Goal: Transaction & Acquisition: Purchase product/service

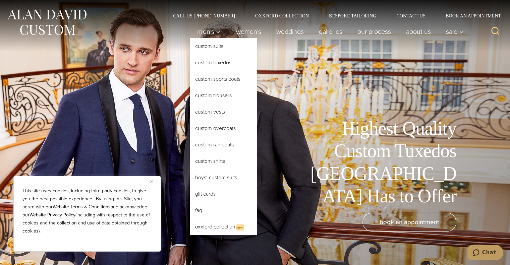
click at [202, 63] on link "Custom Tuxedos" at bounding box center [223, 63] width 67 height 16
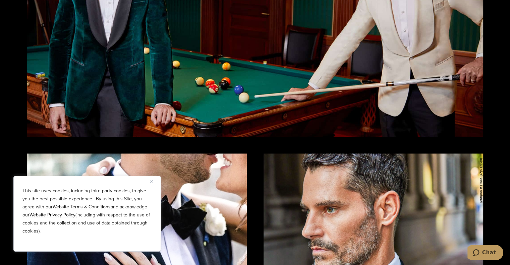
scroll to position [1061, 0]
click at [150, 182] on img "Close" at bounding box center [151, 181] width 3 height 3
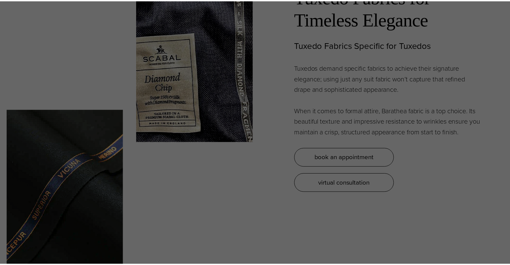
scroll to position [0, 0]
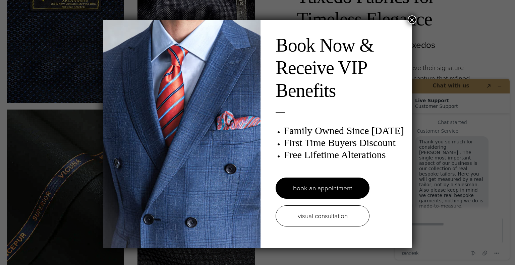
click at [411, 19] on button "×" at bounding box center [412, 19] width 9 height 9
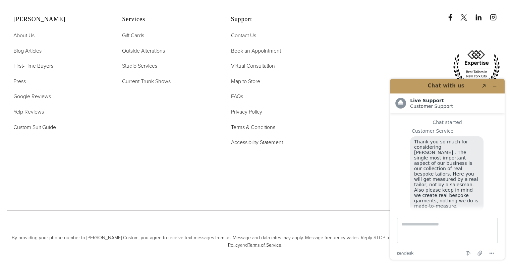
scroll to position [8, 0]
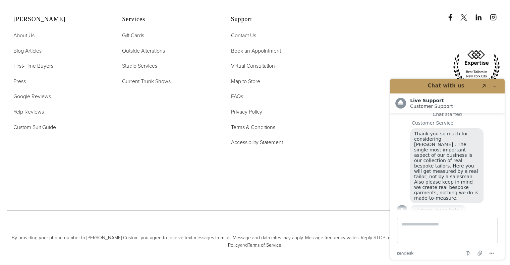
click at [29, 157] on div "[PERSON_NAME] About Us Blog Articles First-Time Buyers Press Google Reviews Yel…" at bounding box center [168, 84] width 323 height 189
